Goal: Navigation & Orientation: Find specific page/section

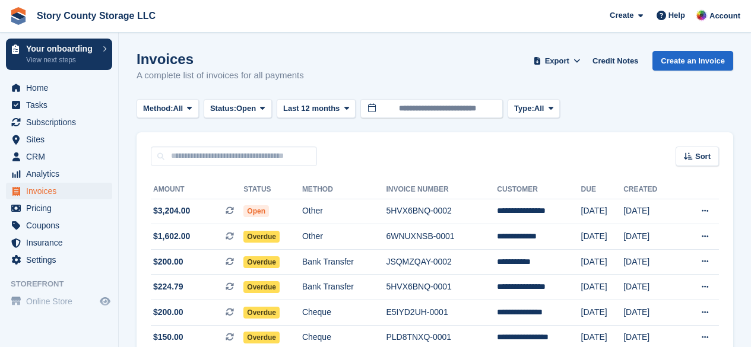
scroll to position [80, 0]
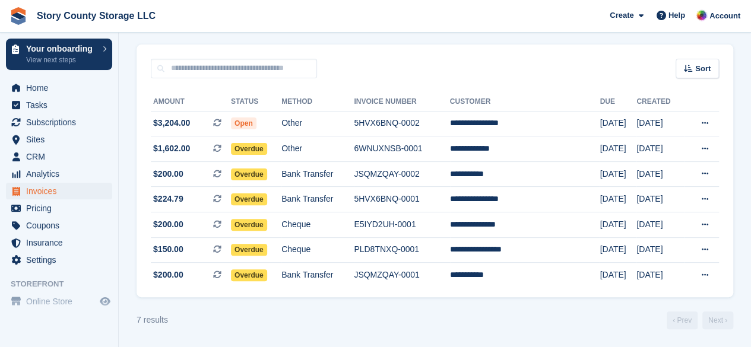
scroll to position [52, 0]
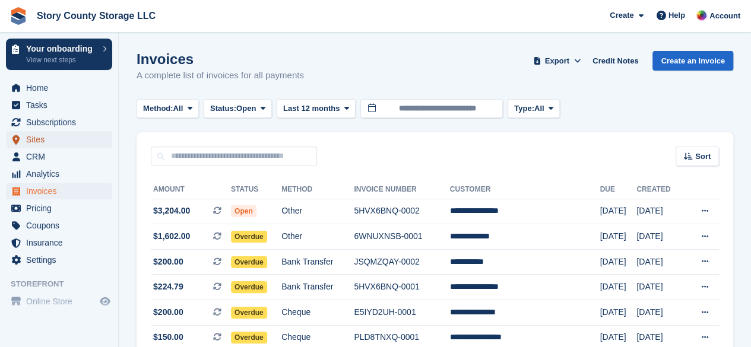
click at [27, 142] on span "Sites" at bounding box center [61, 139] width 71 height 17
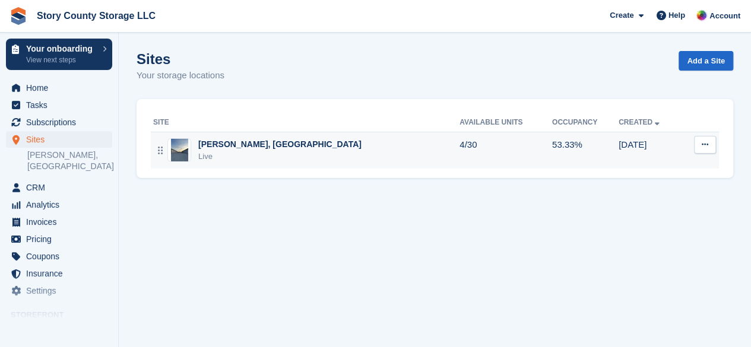
click at [711, 144] on button at bounding box center [705, 145] width 22 height 18
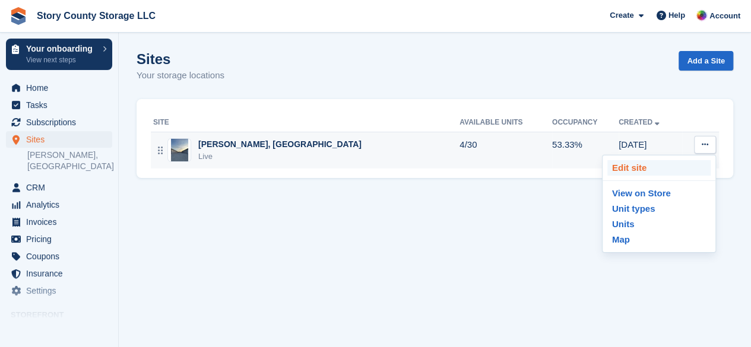
click at [636, 164] on p "Edit site" at bounding box center [658, 167] width 103 height 15
click at [621, 236] on p "Map" at bounding box center [658, 239] width 103 height 15
